Goal: Register for event/course

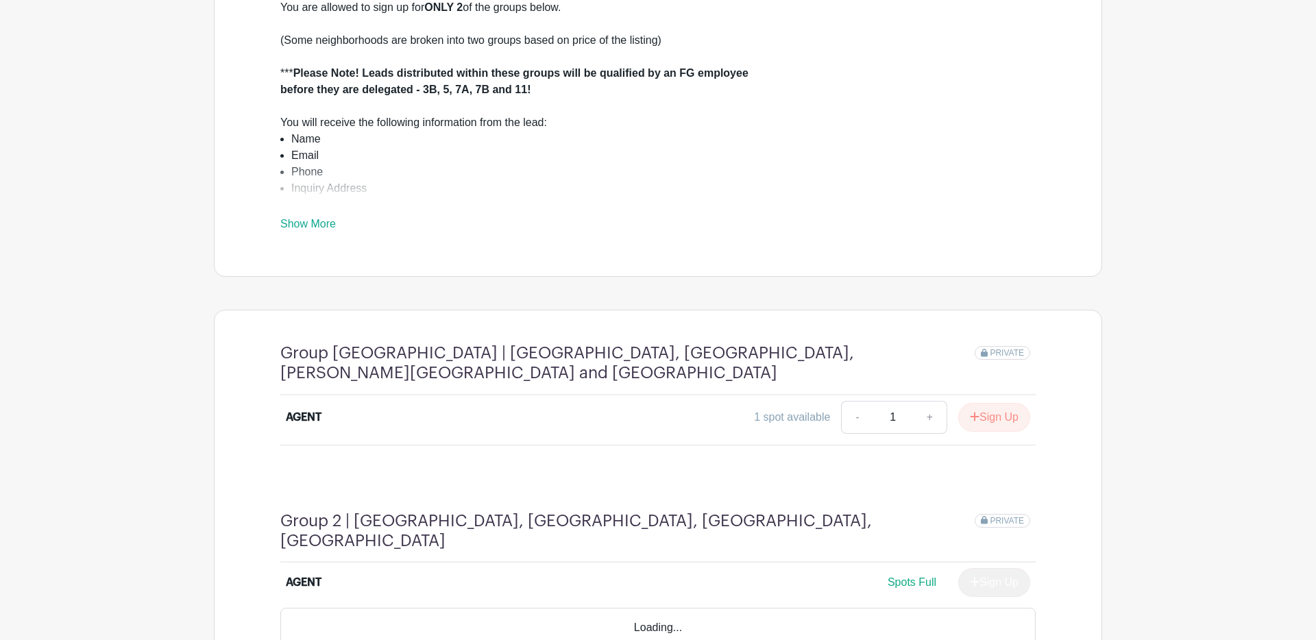
scroll to position [548, 0]
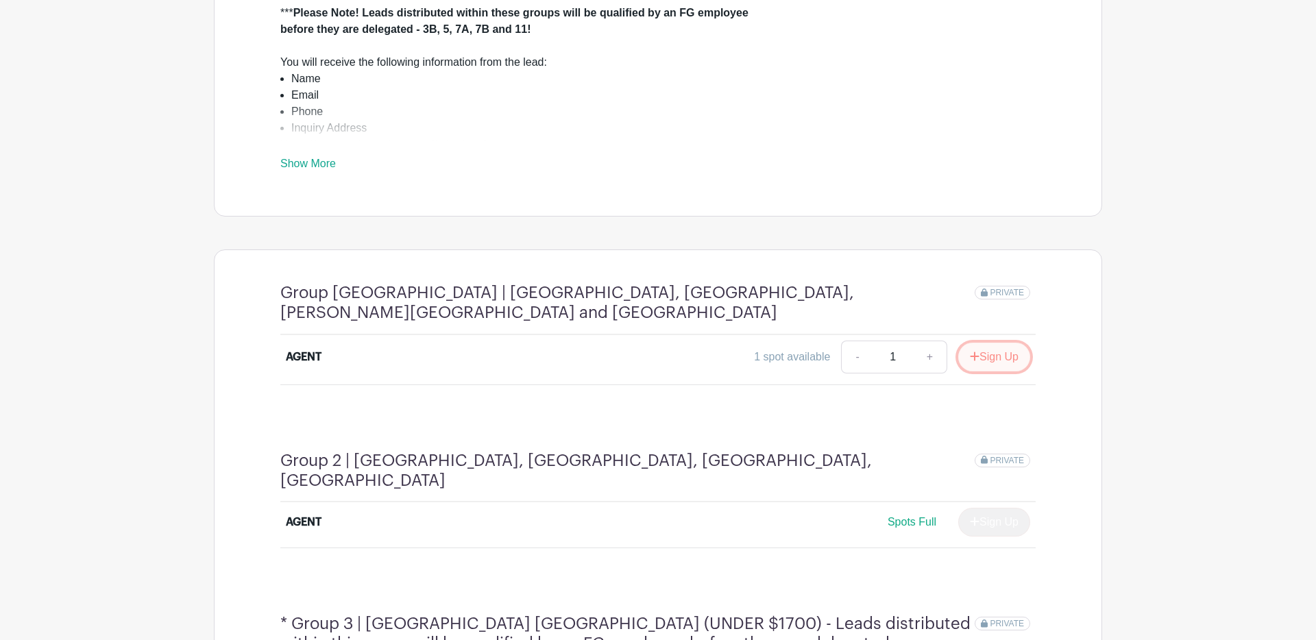
click at [977, 348] on button "Sign Up" at bounding box center [994, 357] width 72 height 29
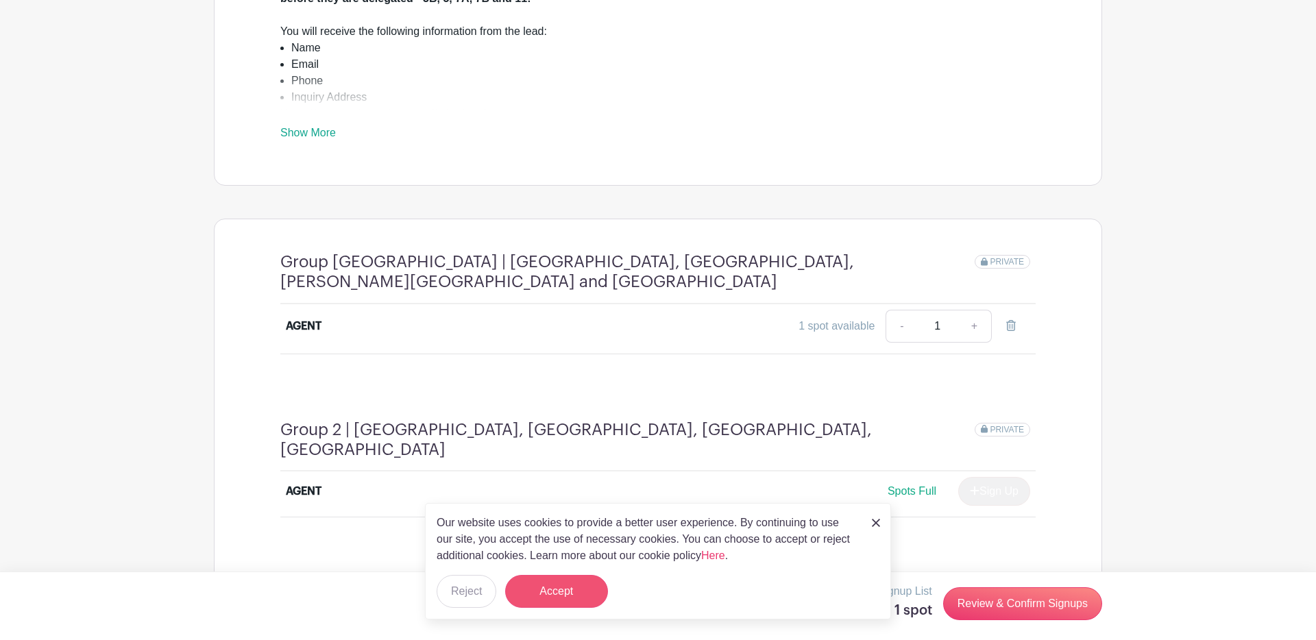
scroll to position [580, 0]
drag, startPoint x: 565, startPoint y: 596, endPoint x: 596, endPoint y: 578, distance: 36.0
click at [565, 596] on button "Accept" at bounding box center [556, 591] width 103 height 33
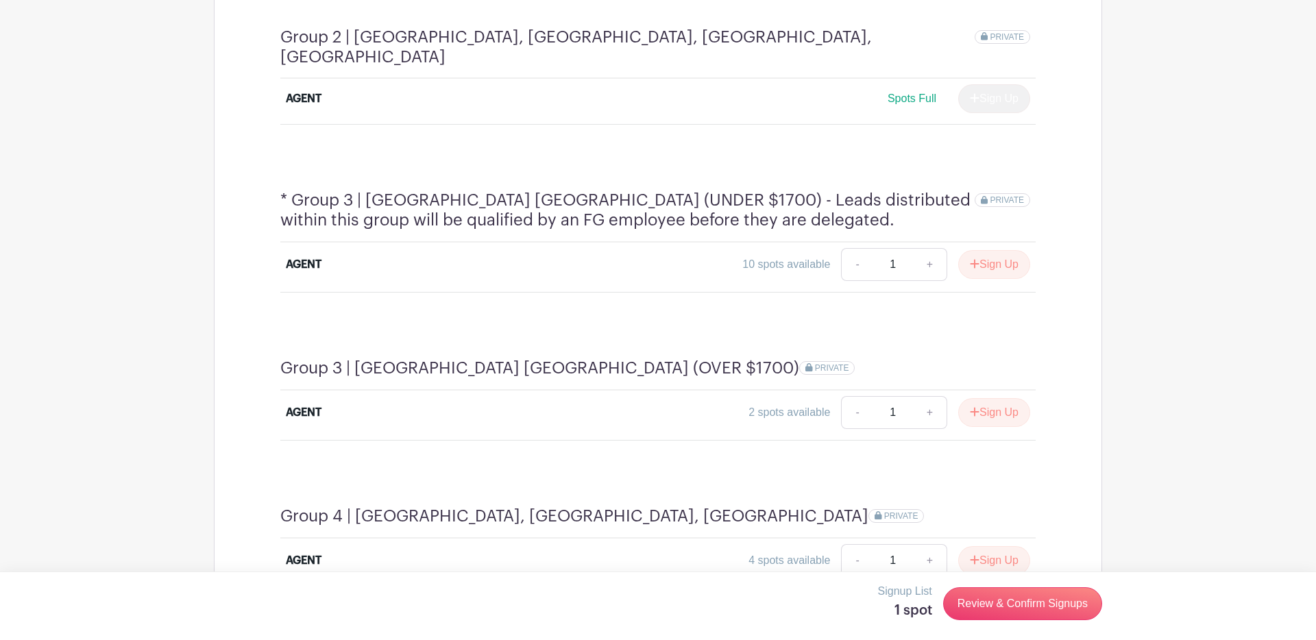
scroll to position [998, 0]
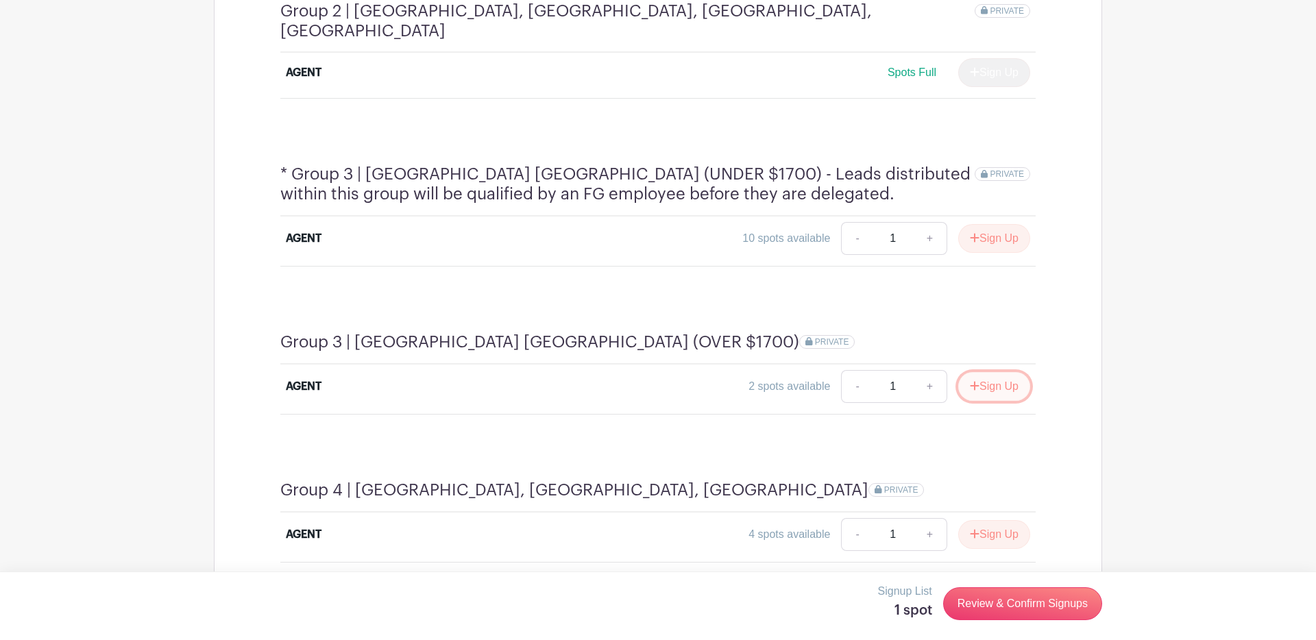
click at [978, 372] on button "Sign Up" at bounding box center [994, 386] width 72 height 29
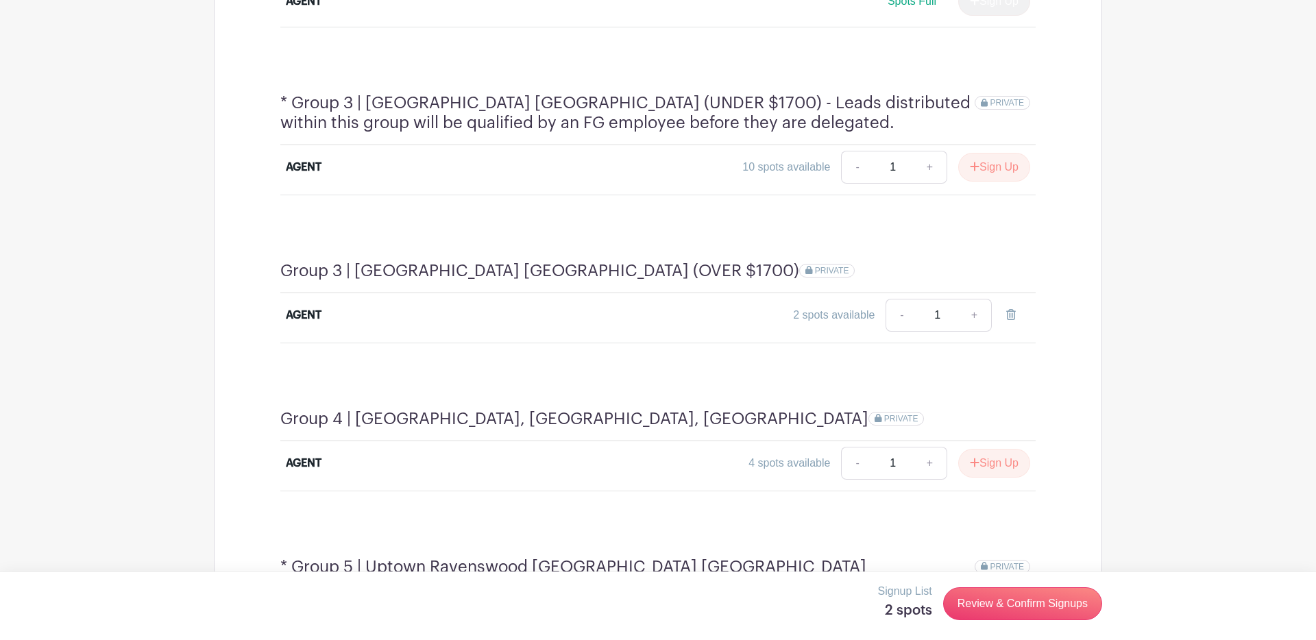
scroll to position [1066, 0]
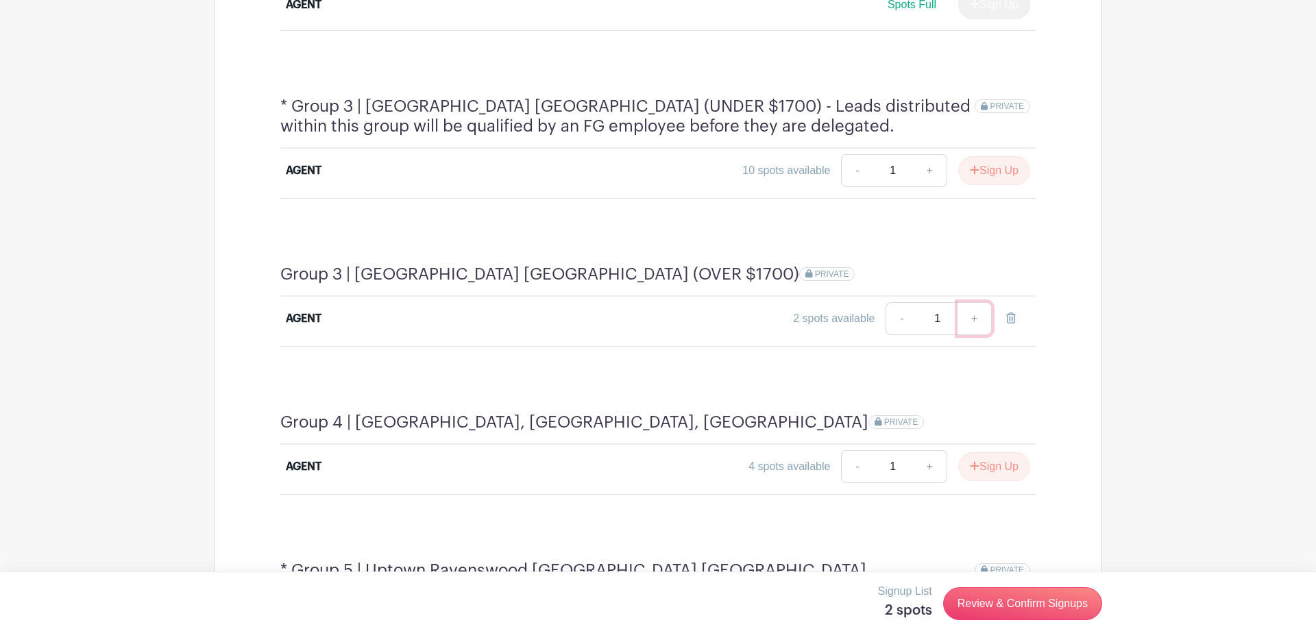
click at [976, 302] on link "+" at bounding box center [974, 318] width 34 height 33
type input "2"
click at [903, 302] on link "-" at bounding box center [901, 318] width 32 height 33
type input "1"
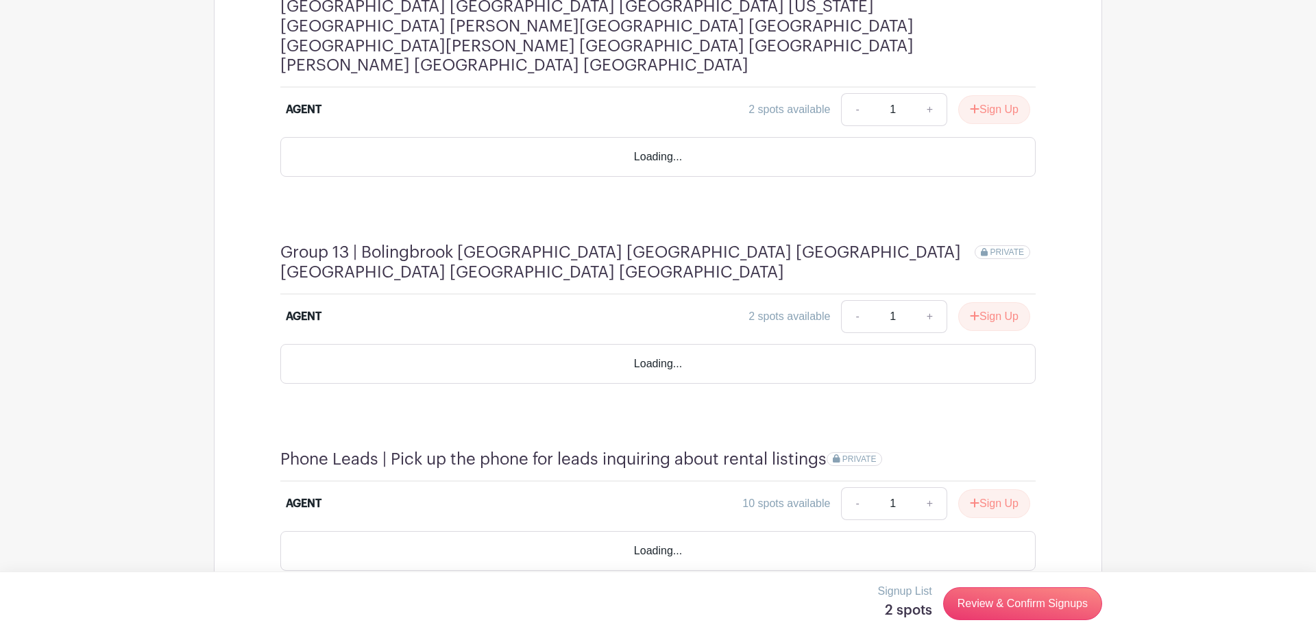
scroll to position [3041, 0]
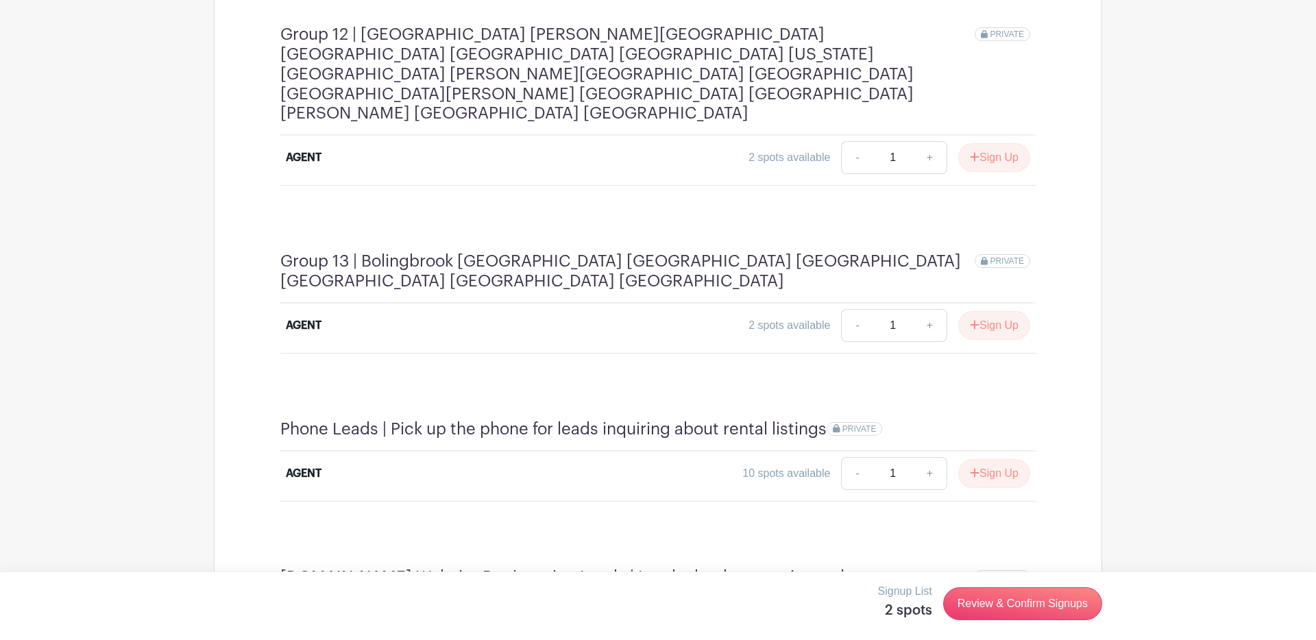
click at [1023, 600] on link "Review & Confirm Signups" at bounding box center [1022, 603] width 159 height 33
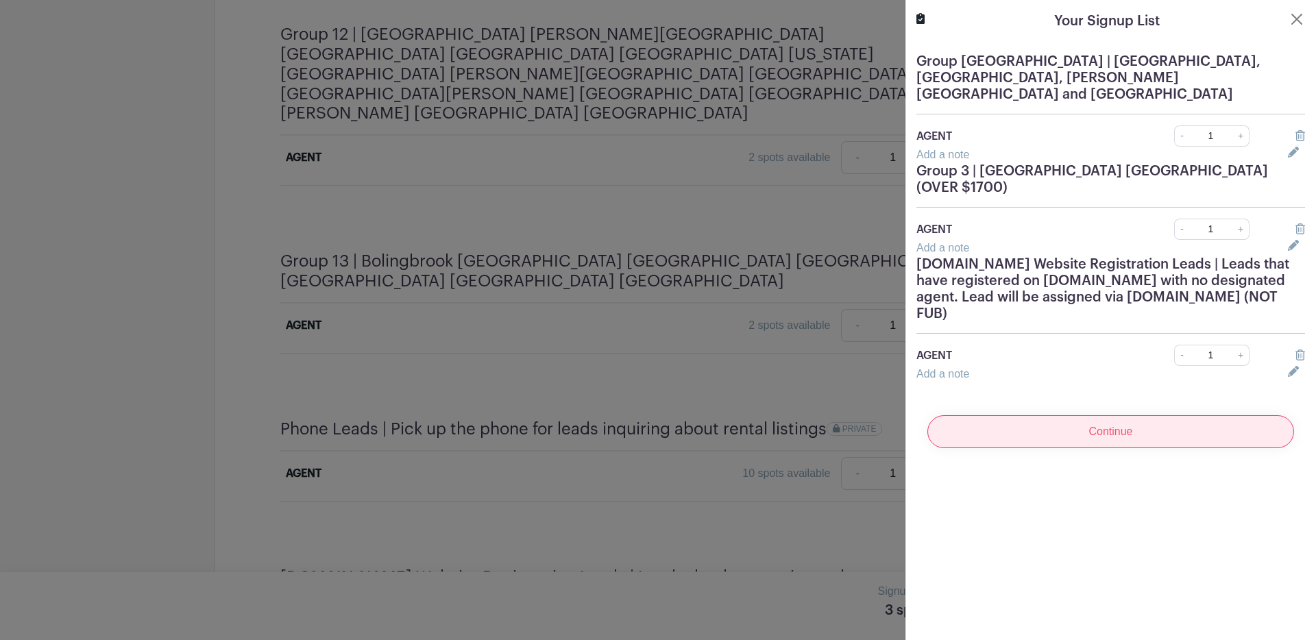
click at [1112, 415] on input "Continue" at bounding box center [1110, 431] width 367 height 33
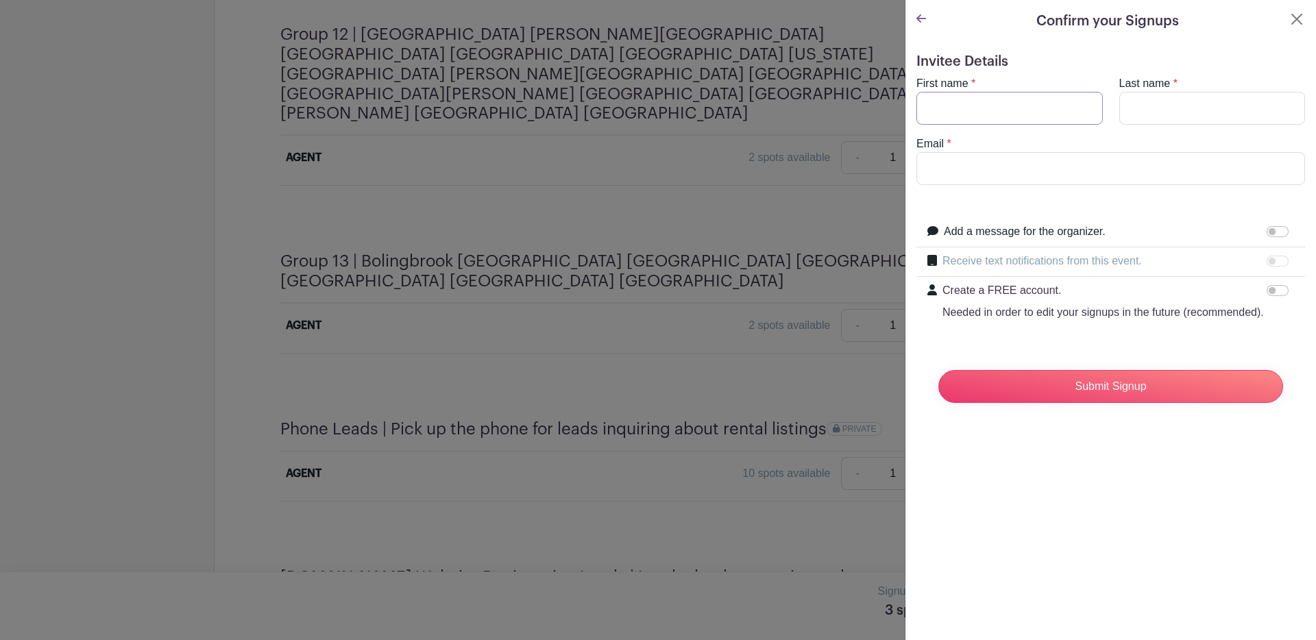
click at [991, 115] on input "First name" at bounding box center [1009, 108] width 186 height 33
type input "[PERSON_NAME]"
type input "Shuai"
drag, startPoint x: 1033, startPoint y: 167, endPoint x: 835, endPoint y: 156, distance: 199.0
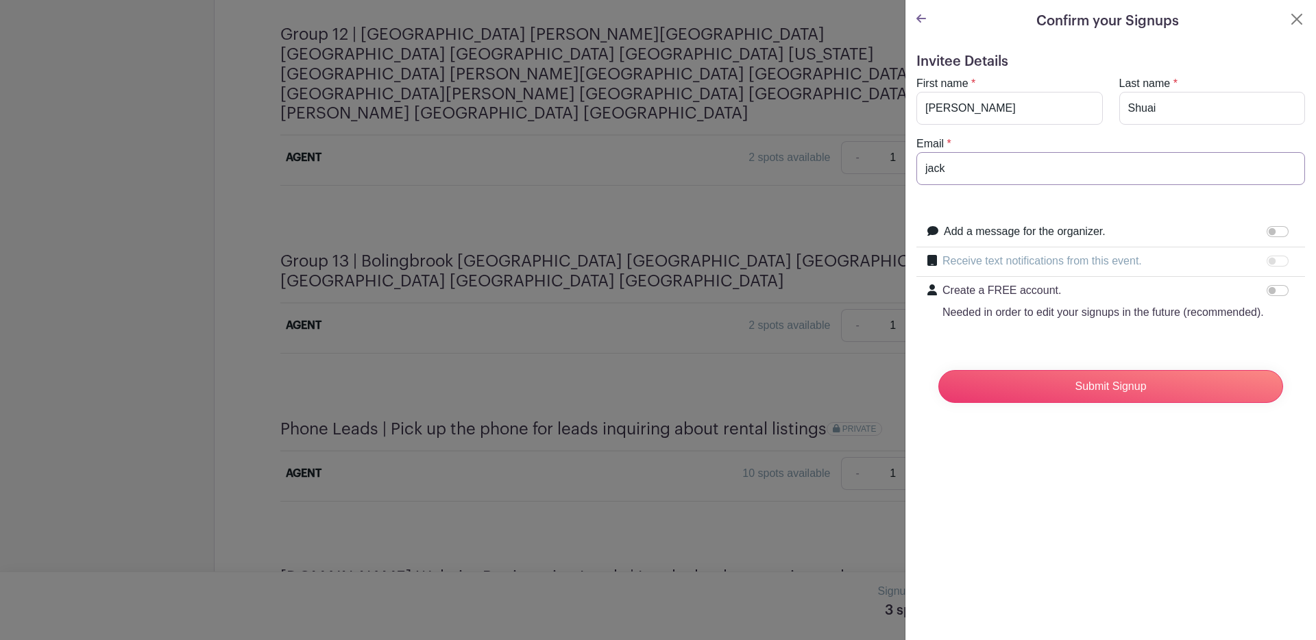
type input "[EMAIL_ADDRESS][DOMAIN_NAME]"
click at [1083, 382] on input "Submit Signup" at bounding box center [1110, 386] width 345 height 33
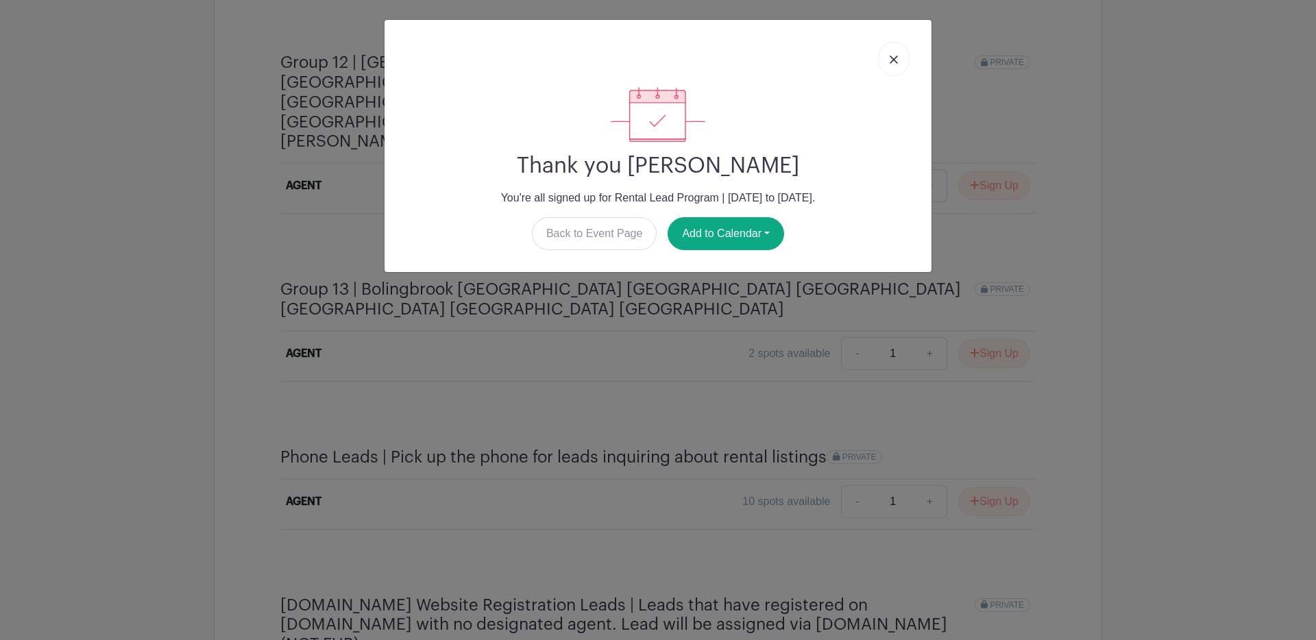
scroll to position [3094, 0]
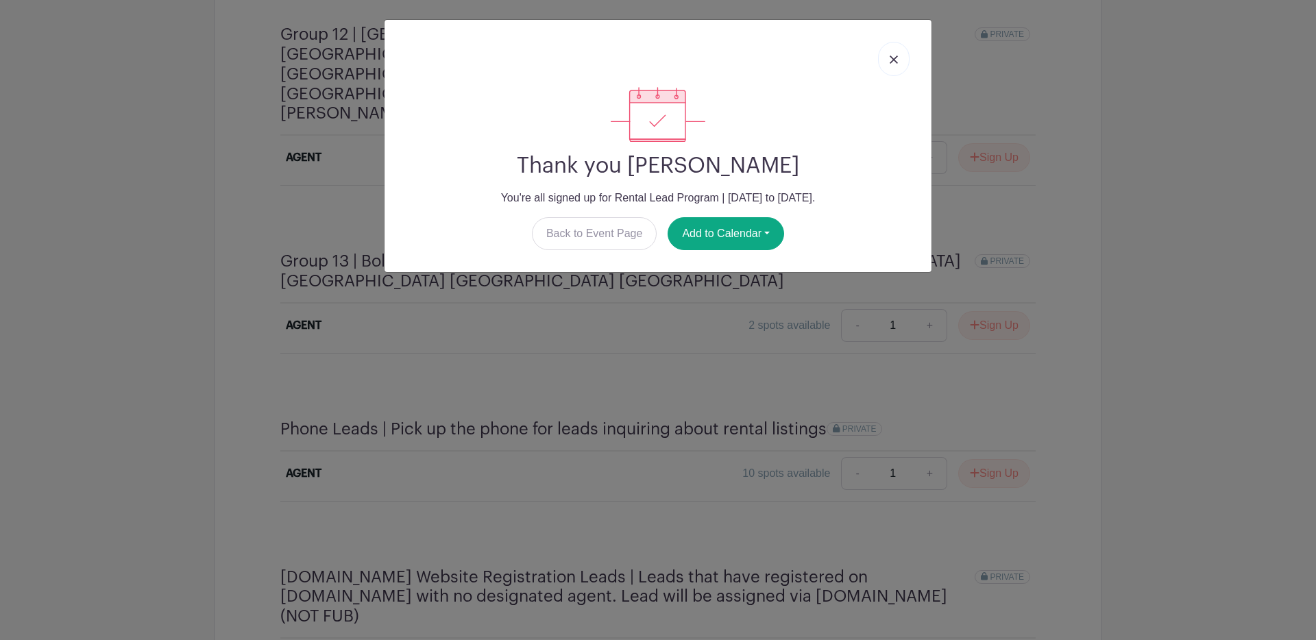
click at [895, 58] on img at bounding box center [894, 60] width 8 height 8
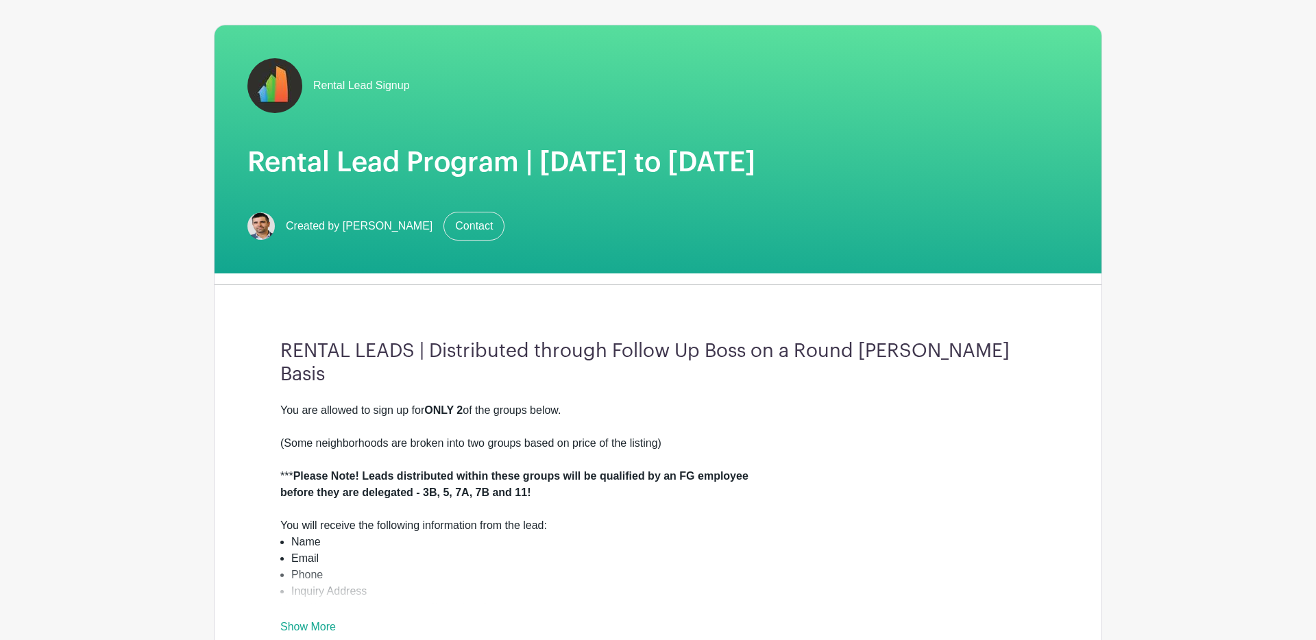
scroll to position [79, 0]
